Goal: Transaction & Acquisition: Purchase product/service

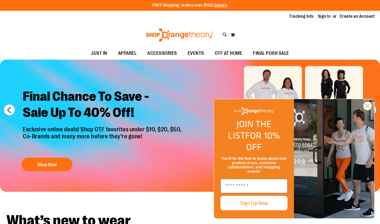
click at [365, 110] on circle "Close dialog" at bounding box center [367, 105] width 9 height 9
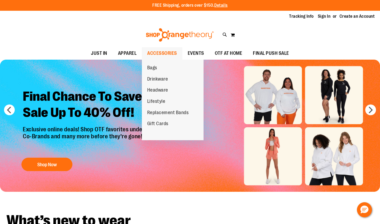
click at [173, 54] on span "ACCESSORIES" at bounding box center [162, 53] width 30 height 12
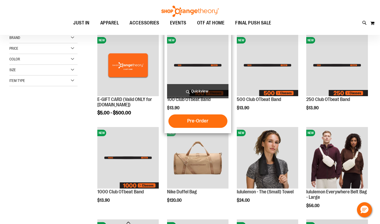
scroll to position [75, 0]
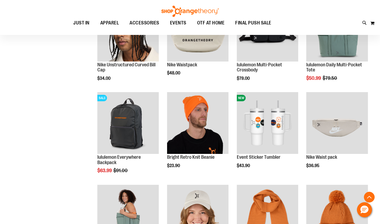
scroll to position [388, 0]
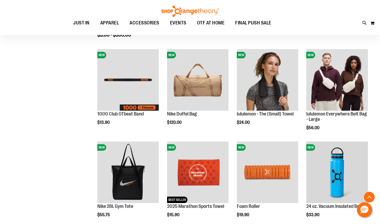
scroll to position [152, 0]
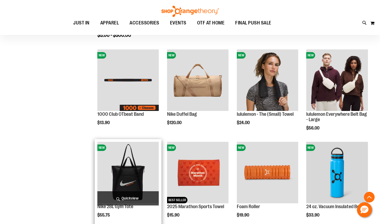
click at [147, 167] on img "product" at bounding box center [127, 172] width 61 height 61
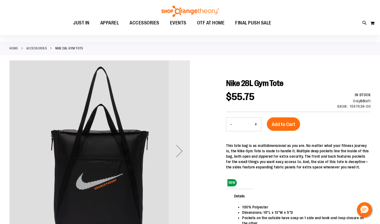
scroll to position [58, 0]
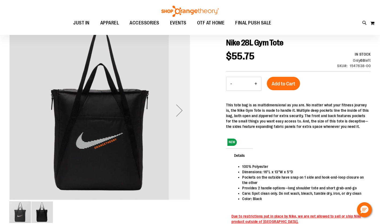
click at [182, 110] on div "Next" at bounding box center [179, 109] width 21 height 21
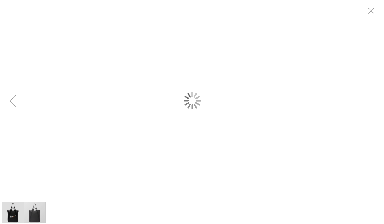
scroll to position [0, 0]
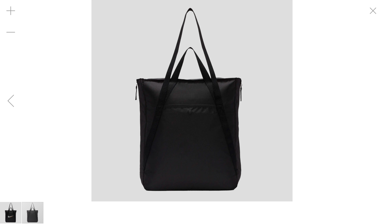
click at [361, 15] on div "carousel" at bounding box center [192, 100] width 384 height 201
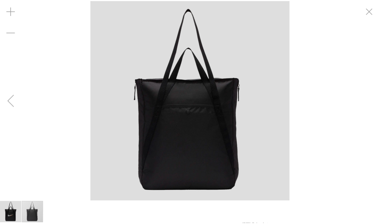
scroll to position [58, 0]
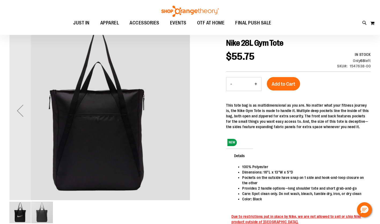
click at [24, 215] on img "image 1 of 2" at bounding box center [19, 211] width 21 height 21
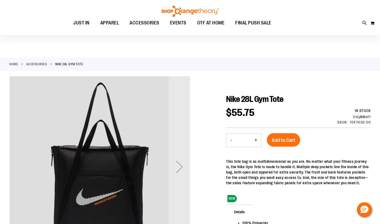
scroll to position [0, 0]
